Goal: Transaction & Acquisition: Book appointment/travel/reservation

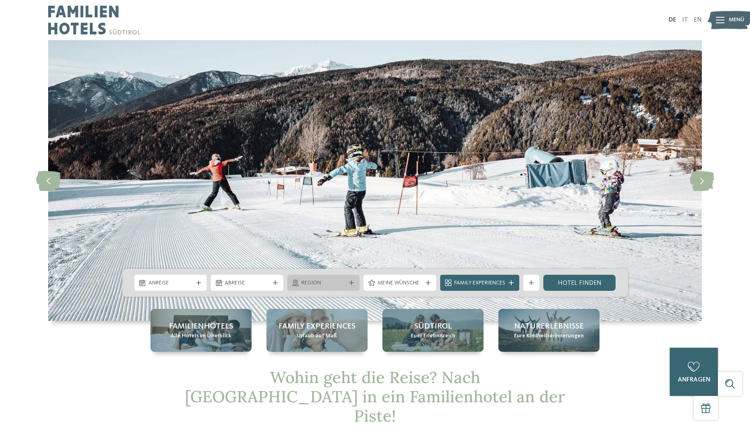
click at [340, 281] on span "Region" at bounding box center [323, 283] width 45 height 8
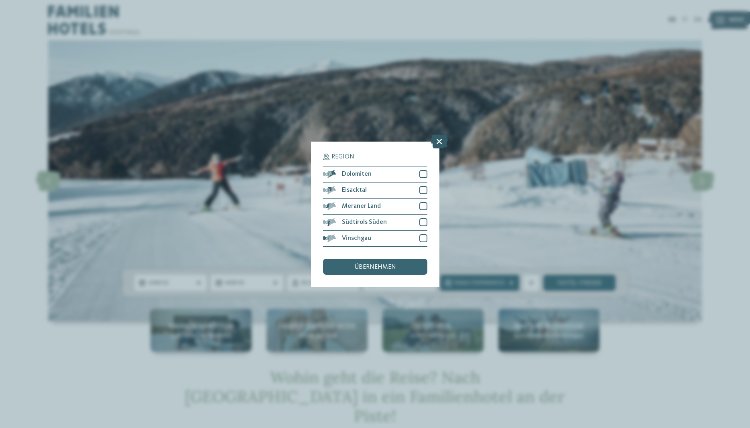
click at [440, 140] on icon at bounding box center [439, 141] width 17 height 14
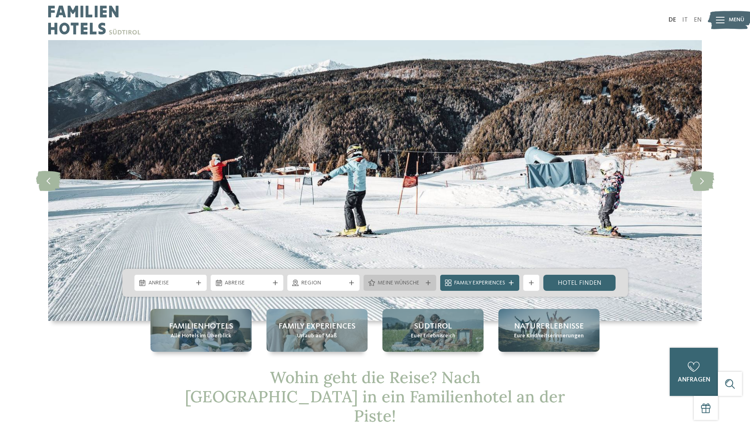
click at [374, 282] on icon at bounding box center [371, 283] width 7 height 6
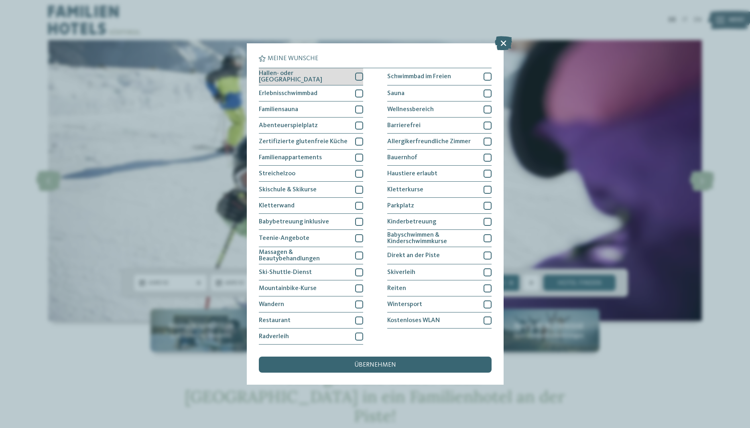
click at [356, 76] on div at bounding box center [359, 77] width 8 height 8
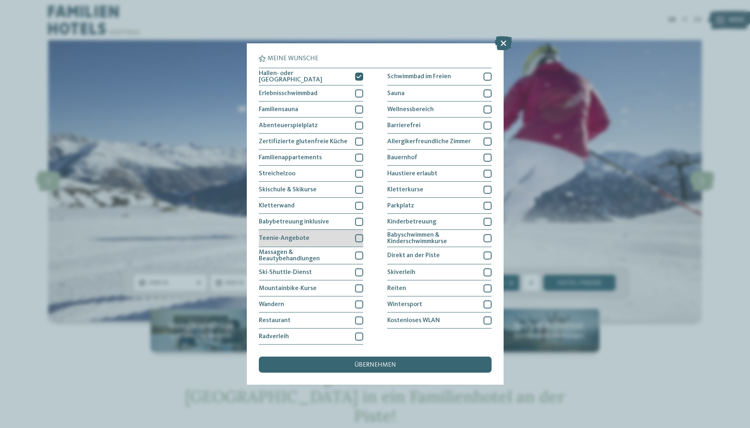
click at [356, 238] on div at bounding box center [359, 238] width 8 height 8
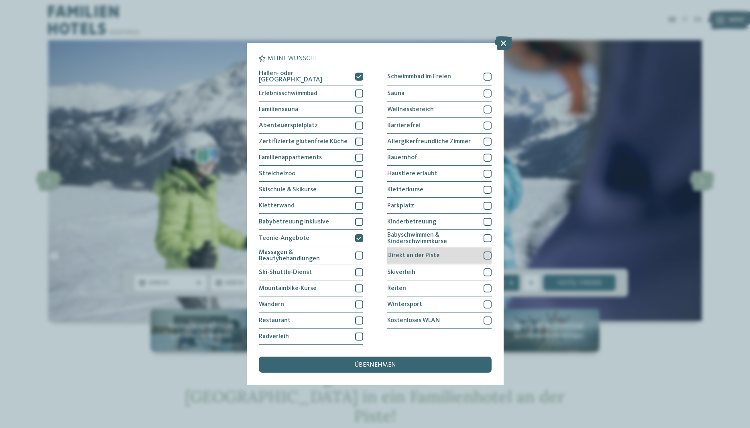
click at [482, 256] on div "Direkt an der Piste" at bounding box center [439, 255] width 104 height 17
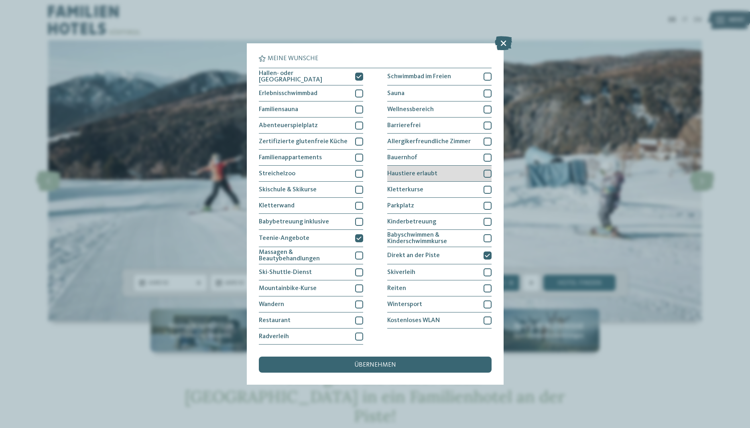
click at [486, 171] on div at bounding box center [488, 174] width 8 height 8
click at [386, 367] on span "übernehmen" at bounding box center [375, 365] width 42 height 6
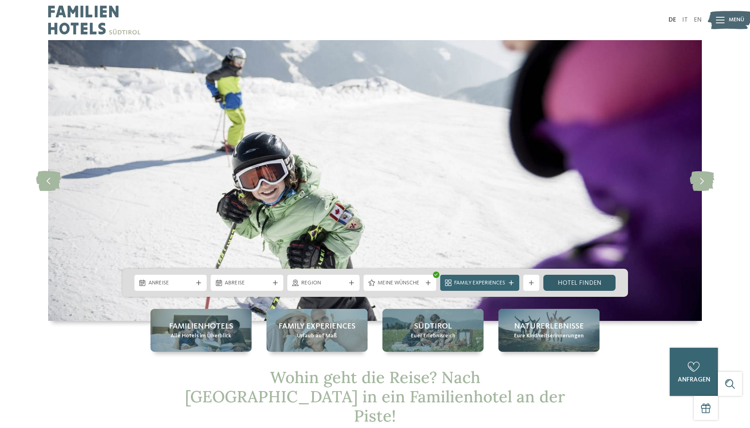
click at [585, 280] on link "Hotel finden" at bounding box center [579, 283] width 73 height 16
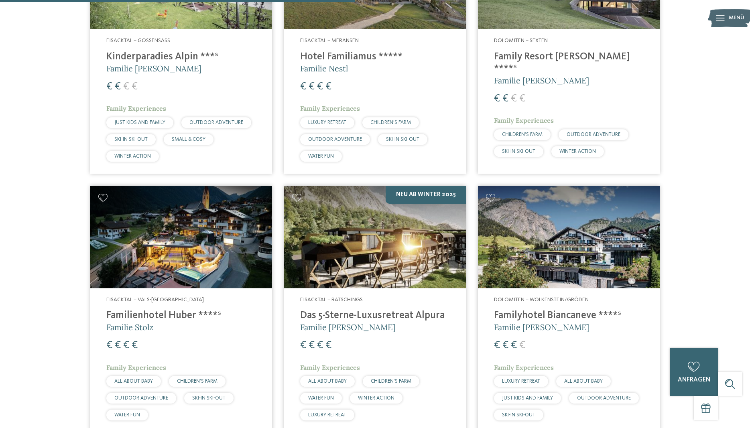
scroll to position [386, 0]
click at [167, 249] on img at bounding box center [181, 237] width 182 height 102
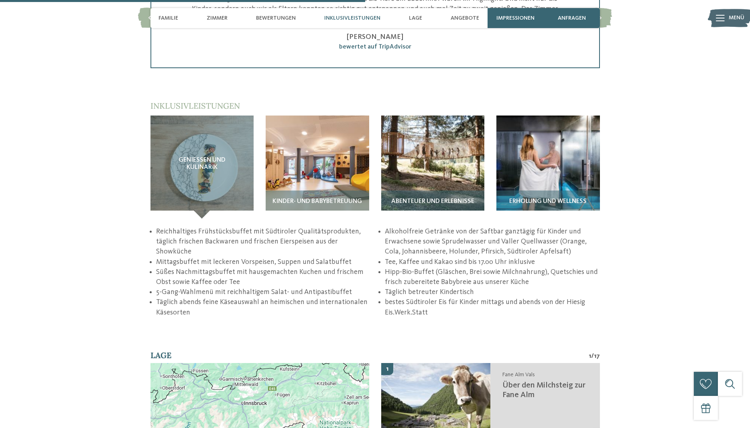
scroll to position [1433, 0]
